Goal: Task Accomplishment & Management: Manage account settings

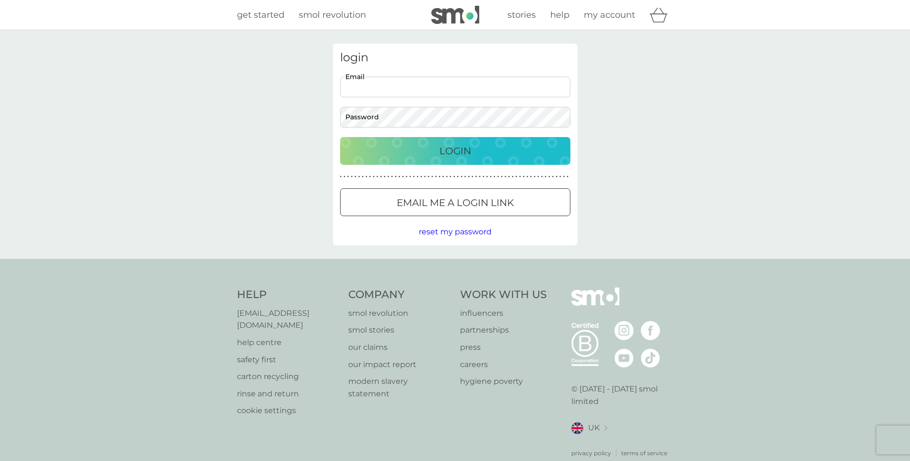
click at [401, 84] on input "Email" at bounding box center [455, 87] width 230 height 21
type input "catherine.tiigah@metiistodesign.co.uk"
click at [468, 221] on div "login catherine.tiigah@metiistodesign.co.uk Email Password Login ● ● ● ● ● ● ● …" at bounding box center [455, 145] width 245 height 202
click at [475, 205] on p "Email me a login link" at bounding box center [455, 202] width 117 height 15
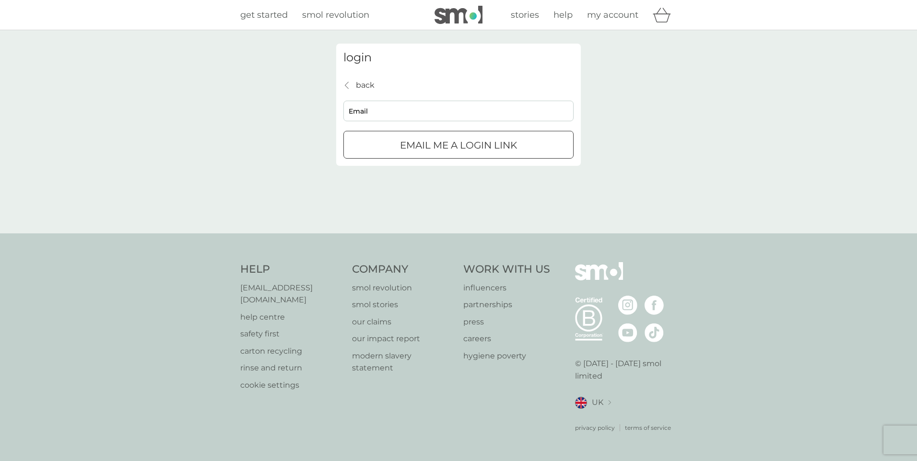
click at [371, 115] on input "Email" at bounding box center [458, 111] width 230 height 21
type input "catherine.tiigah@metiistodesign.co.uk"
click at [430, 152] on p "Email me a login link" at bounding box center [458, 145] width 117 height 15
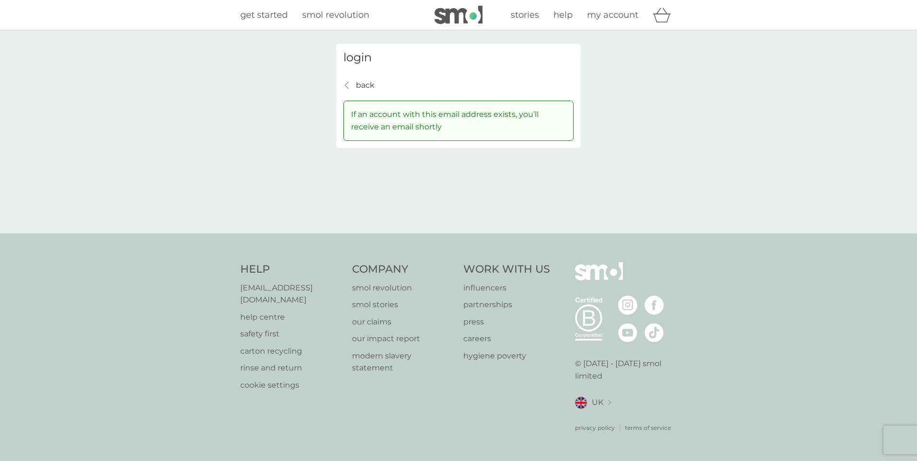
click at [628, 15] on span "my account" at bounding box center [612, 15] width 51 height 11
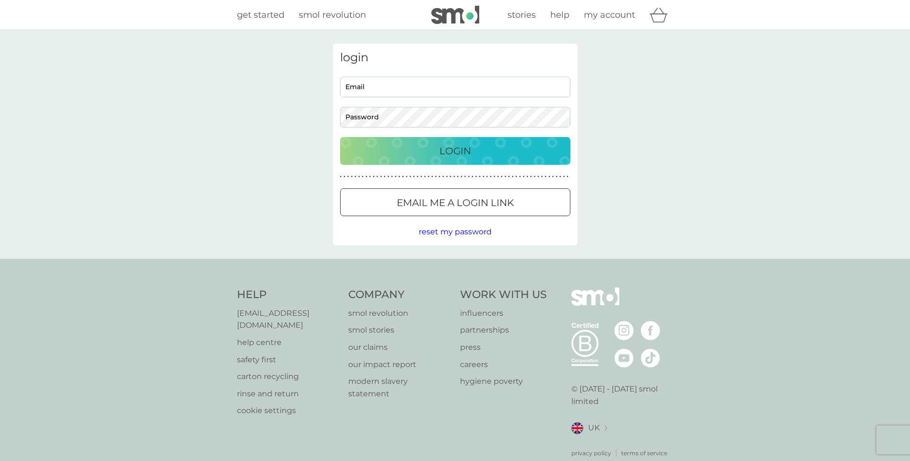
click at [447, 83] on input "Email" at bounding box center [455, 87] width 230 height 21
type input "ctiigah@outlook.com"
click at [459, 206] on div at bounding box center [455, 203] width 35 height 10
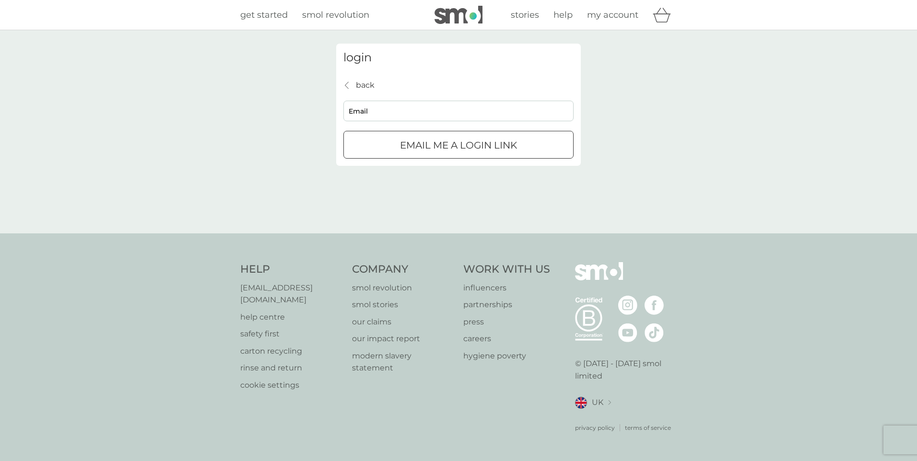
click at [375, 102] on input "Email" at bounding box center [458, 111] width 230 height 21
type input "ctiigah@outlook.com"
click at [436, 147] on p "Email me a login link" at bounding box center [458, 145] width 117 height 15
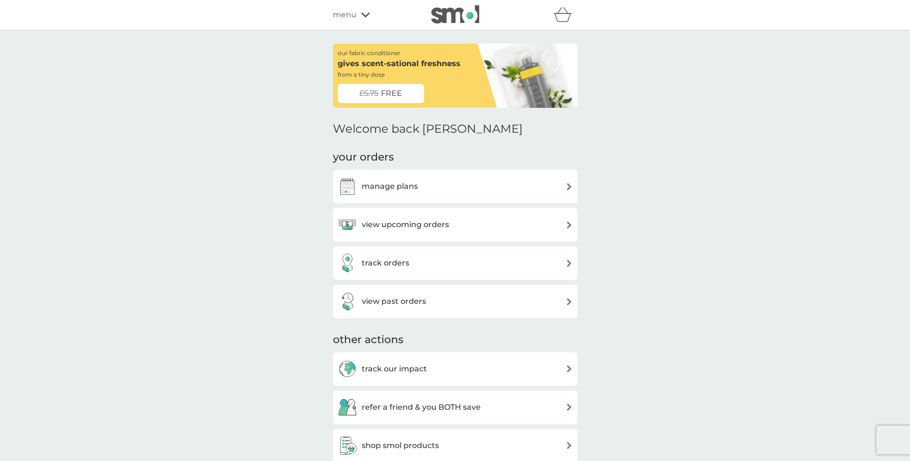
click at [457, 259] on div "track orders" at bounding box center [455, 263] width 235 height 19
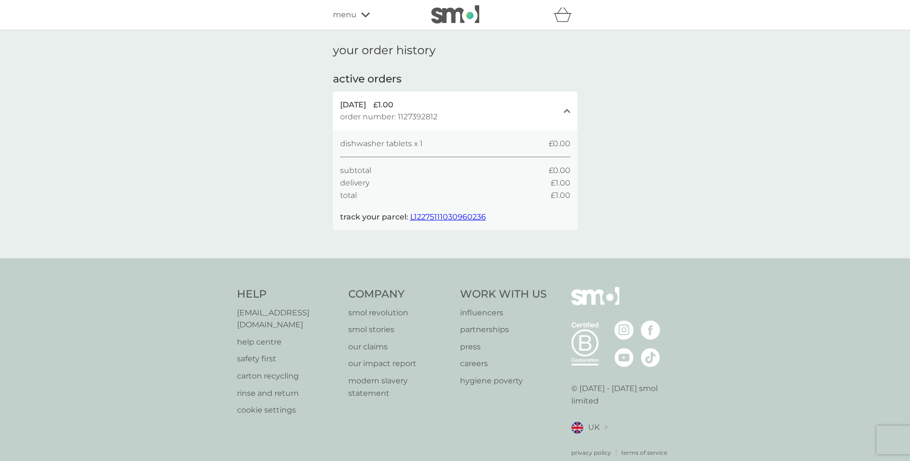
click at [440, 213] on span "L12275111030960236" at bounding box center [448, 216] width 76 height 9
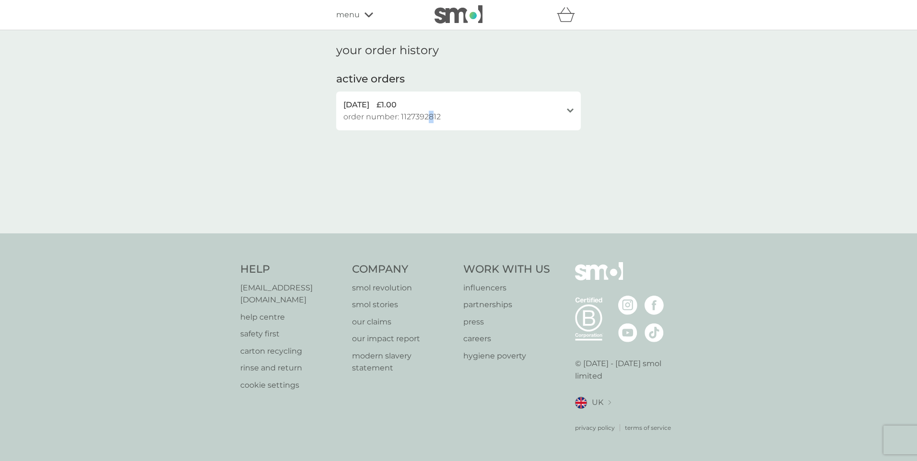
click at [431, 115] on span "order number: 1127392812" at bounding box center [391, 117] width 97 height 12
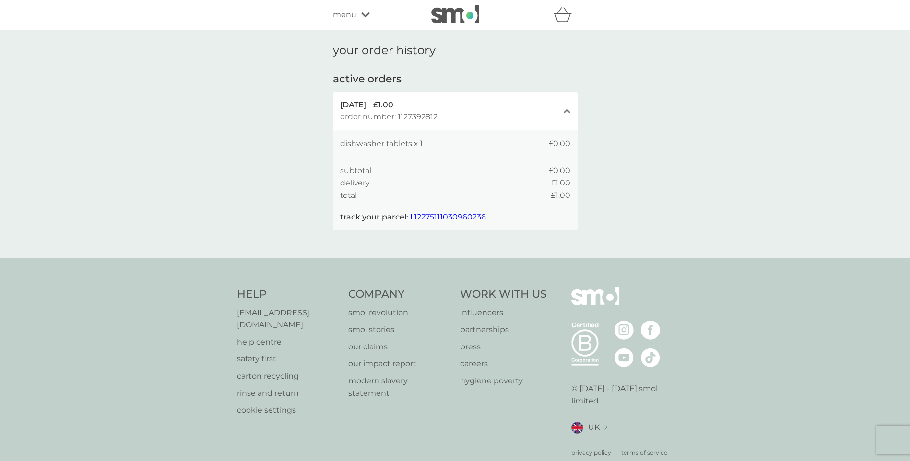
click at [362, 15] on icon at bounding box center [365, 15] width 9 height 6
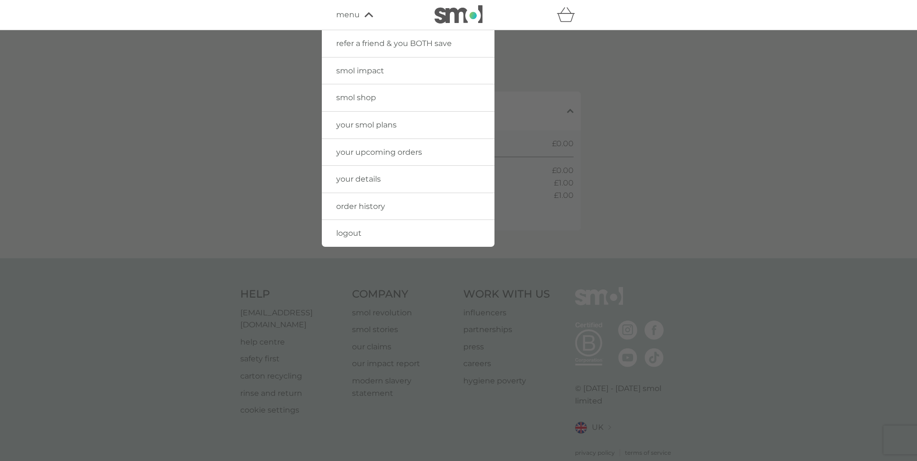
click at [366, 156] on span "your upcoming orders" at bounding box center [379, 152] width 86 height 9
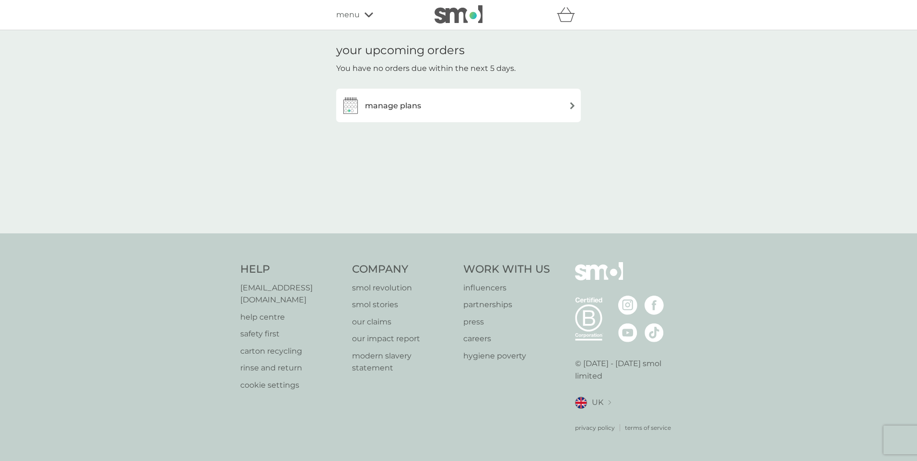
click at [466, 100] on div "manage plans" at bounding box center [458, 105] width 235 height 19
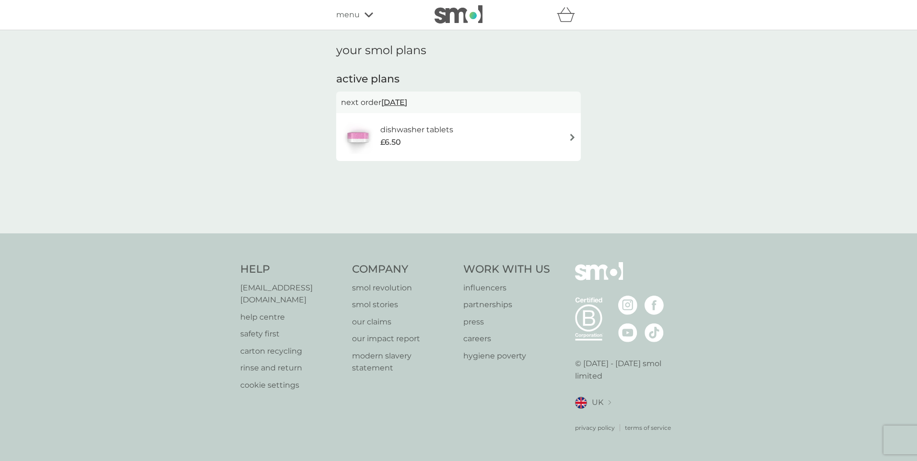
click at [488, 149] on div "dishwasher tablets £6.50" at bounding box center [458, 137] width 235 height 34
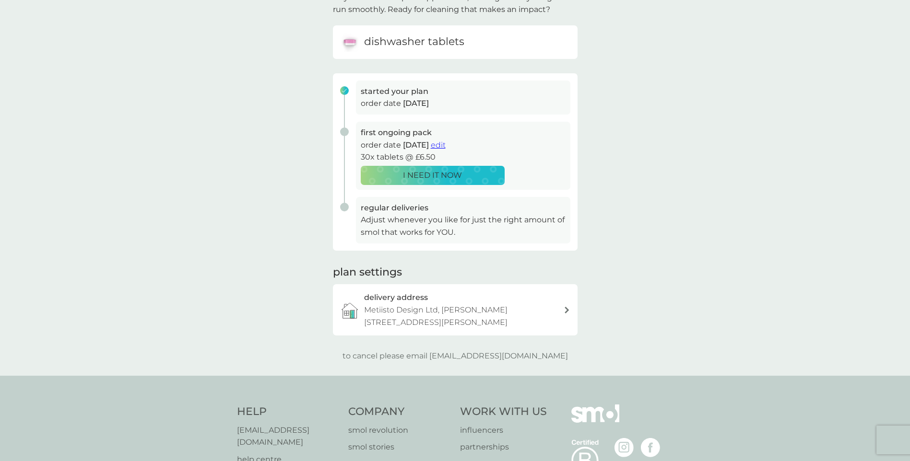
scroll to position [96, 0]
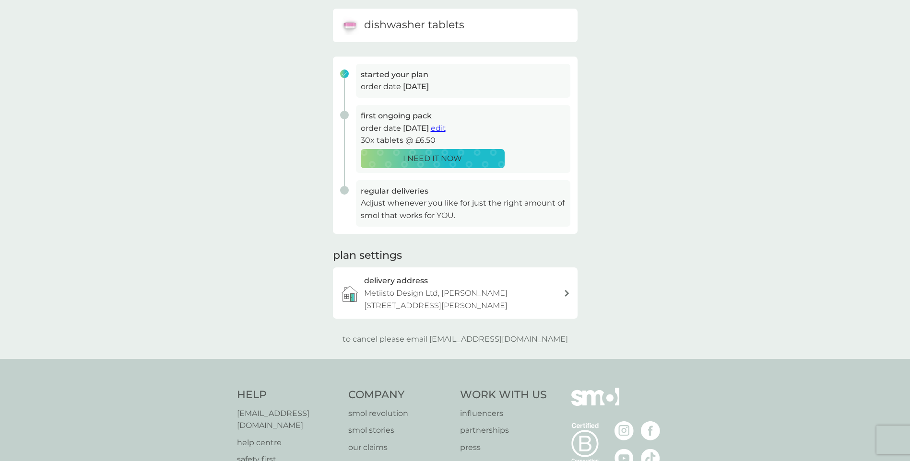
click at [446, 127] on span "edit" at bounding box center [438, 128] width 15 height 9
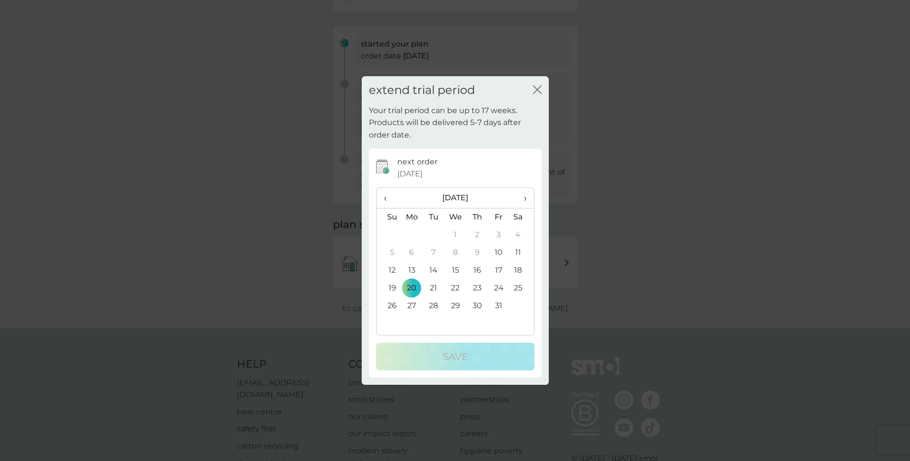
scroll to position [144, 0]
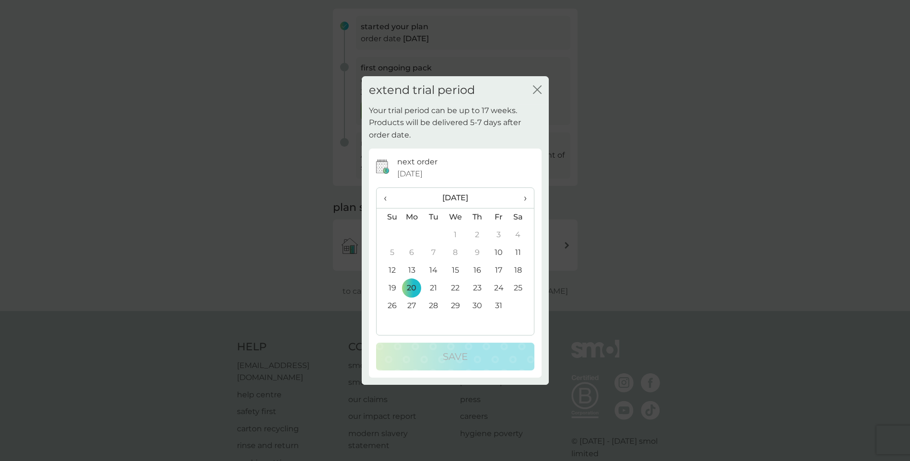
click at [527, 198] on th "›" at bounding box center [521, 198] width 24 height 21
click at [384, 197] on span "‹" at bounding box center [389, 198] width 10 height 20
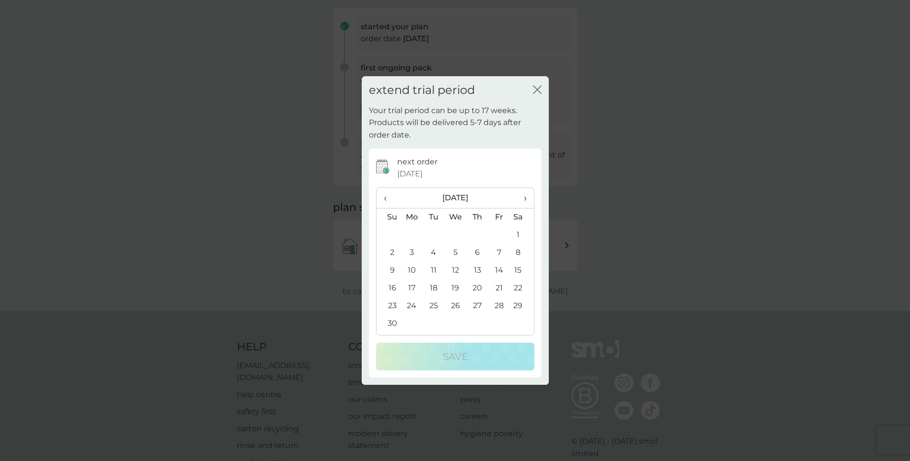
click at [384, 197] on span "‹" at bounding box center [389, 198] width 10 height 20
click at [540, 88] on icon "close" at bounding box center [537, 89] width 9 height 9
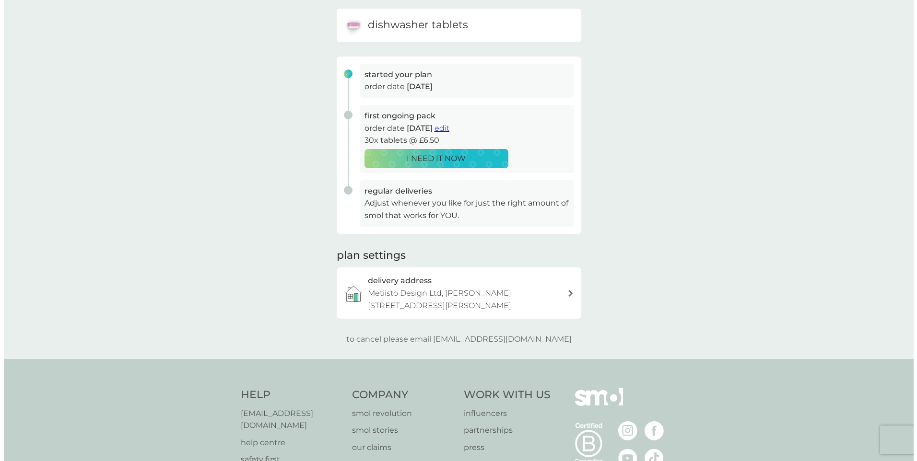
scroll to position [0, 0]
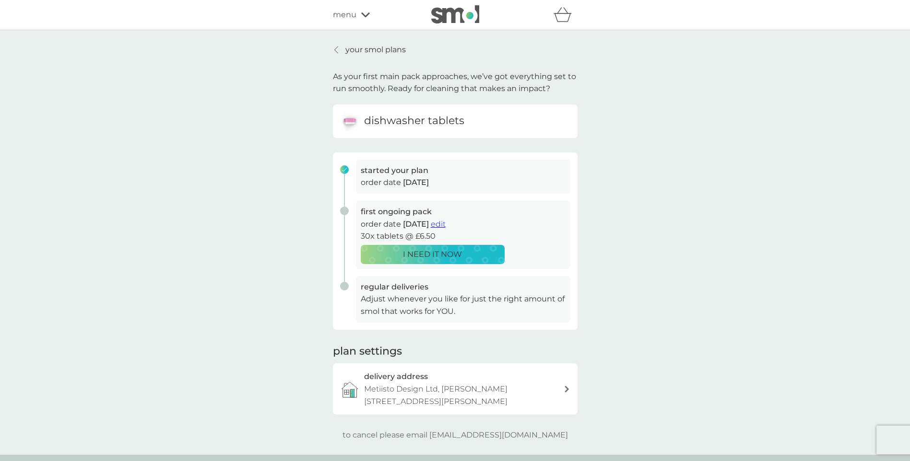
click at [355, 16] on span "menu" at bounding box center [345, 15] width 24 height 12
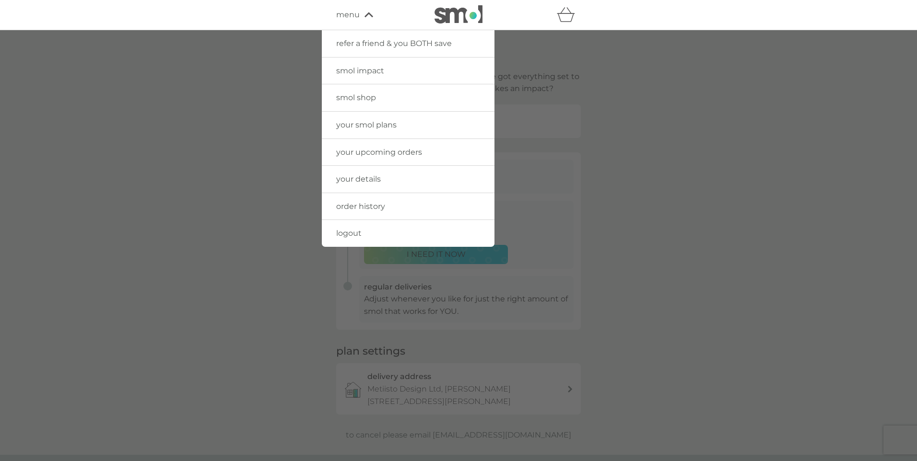
click at [388, 235] on link "logout" at bounding box center [408, 233] width 173 height 27
